Goal: Check status: Check status

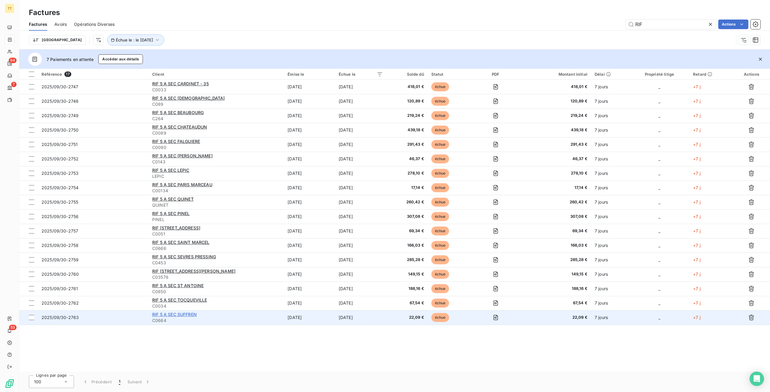
click at [187, 313] on span "RIF 5 A SEC SUFFREN" at bounding box center [174, 314] width 45 height 5
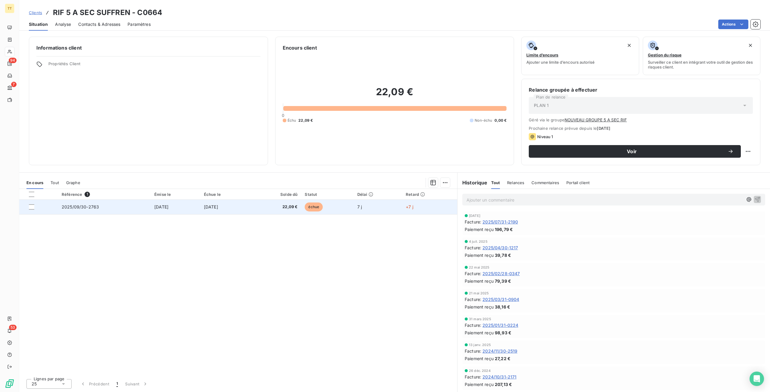
click at [205, 207] on td "[DATE]" at bounding box center [225, 207] width 50 height 14
